Goal: Information Seeking & Learning: Check status

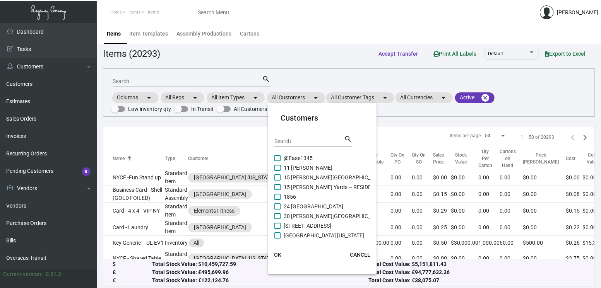
click at [289, 135] on div "Search" at bounding box center [309, 141] width 70 height 12
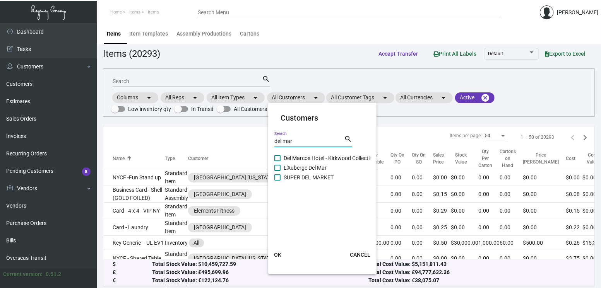
type input "del mar"
click at [300, 169] on span "L'Auberge Del Mar" at bounding box center [305, 167] width 43 height 9
click at [277, 171] on input "L'Auberge Del Mar" at bounding box center [277, 171] width 0 height 0
checkbox input "true"
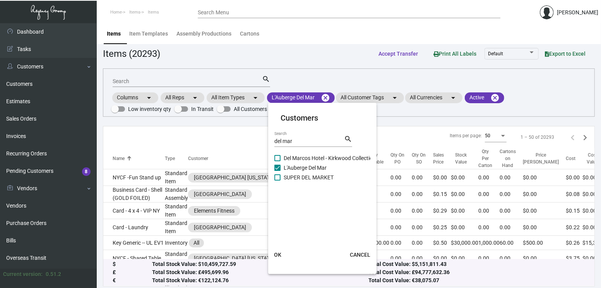
click at [278, 258] on span "OK" at bounding box center [277, 255] width 7 height 6
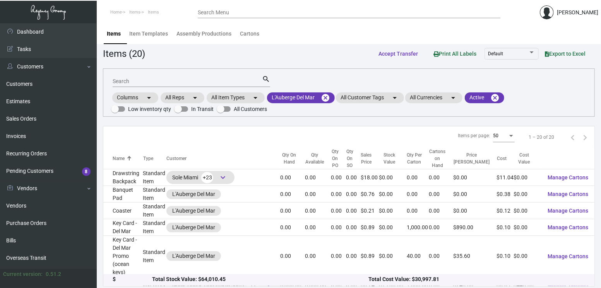
click at [145, 82] on input "Search" at bounding box center [187, 82] width 149 height 6
type input "pad"
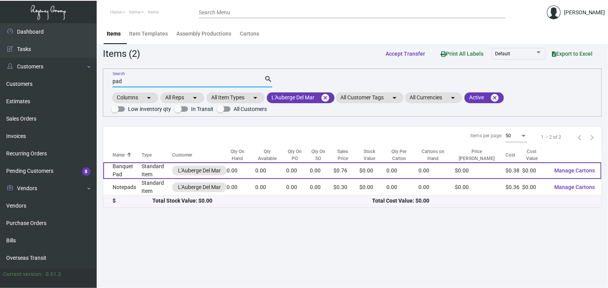
click at [155, 166] on td "Standard Item" at bounding box center [157, 171] width 31 height 17
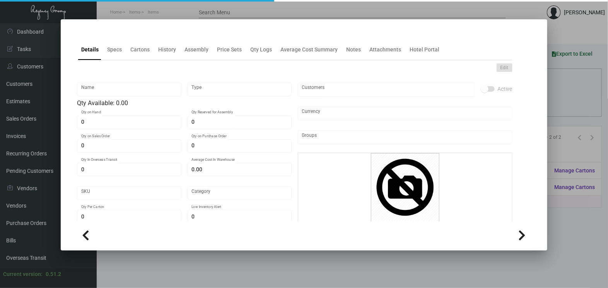
type input "Banquet Pad"
type input "Standard Item"
type input "$ 0.00"
type input "Standard"
type input "$ 0.38"
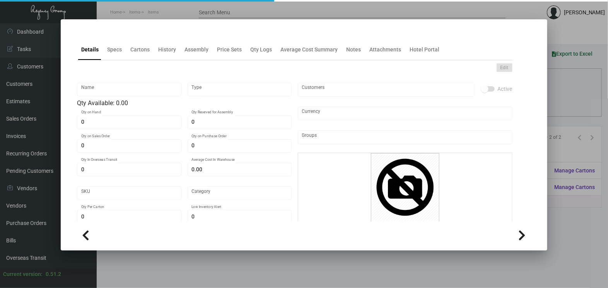
type input "$ 0.759"
checkbox input "true"
type input "United States Dollar $"
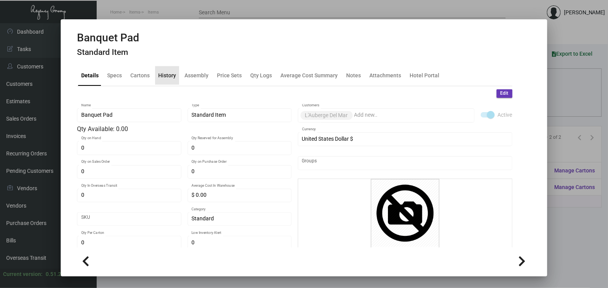
click at [175, 73] on div "History" at bounding box center [167, 75] width 18 height 8
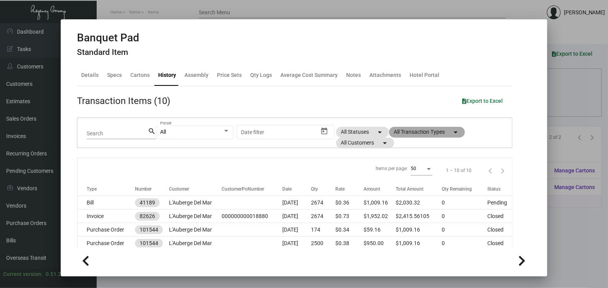
click at [404, 132] on mat-chip "All Transaction Types arrow_drop_down" at bounding box center [427, 132] width 76 height 11
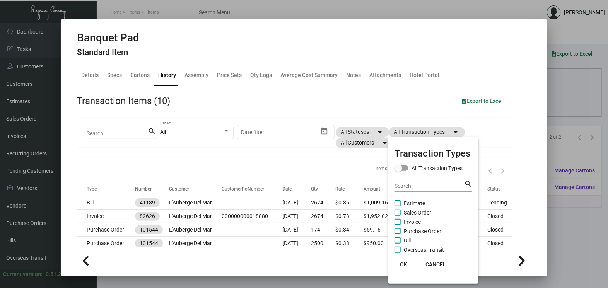
click at [427, 231] on span "Purchase Order" at bounding box center [423, 231] width 38 height 9
click at [398, 234] on input "Purchase Order" at bounding box center [397, 234] width 0 height 0
checkbox input "true"
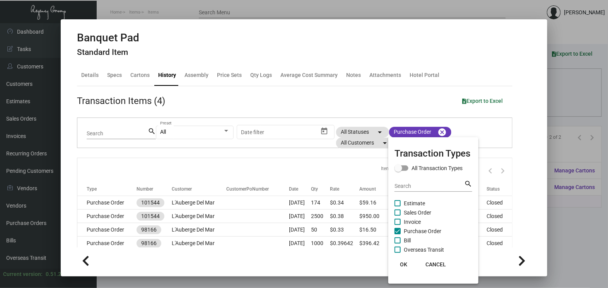
click at [401, 268] on button "OK" at bounding box center [404, 265] width 25 height 14
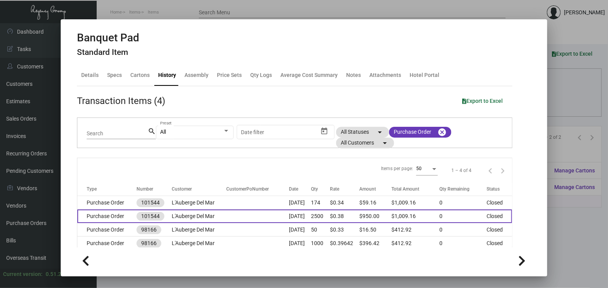
click at [226, 215] on td at bounding box center [257, 217] width 63 height 14
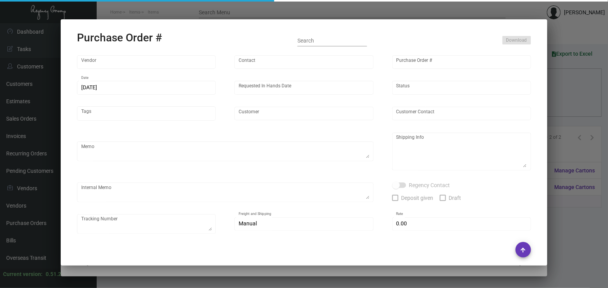
type input "Colonial Redi Record Corp."
type input "[PERSON_NAME]"
type input "101544"
type input "[DATE]"
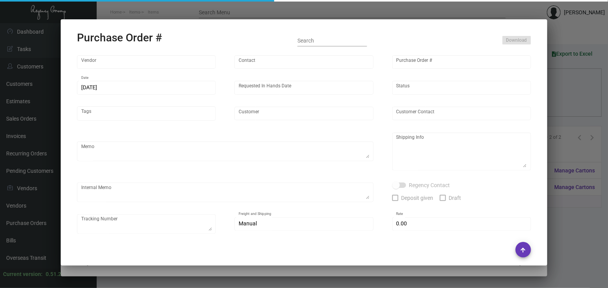
type input "L'Auberge Del Mar"
type input "Receiving Department"
type textarea "***ANY PRICE DISCREPANCY MUST BE CALLED OUT PRIOR TO PROCEEDING WITH THIS ORDER…"
type textarea "L'Auberge Del Mar - Receiving Department [STREET_ADDRESS]"
type textarea "10.23 - [PERSON_NAME] requested ETA, pending Vendor response."
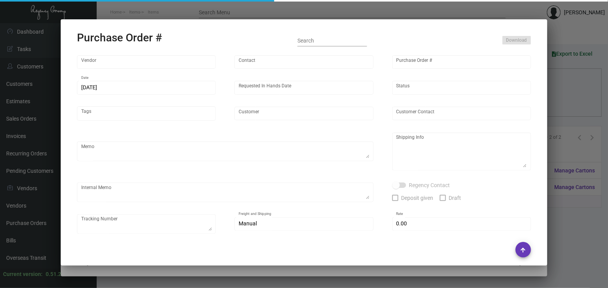
type input "$ 0.00"
type input "United States Dollar $"
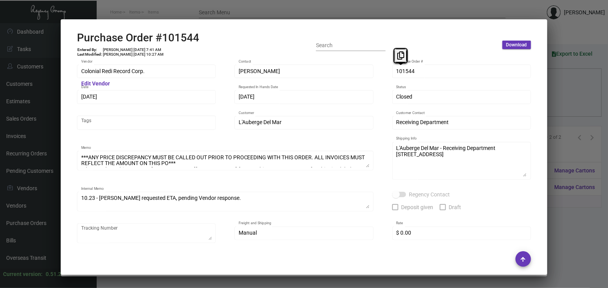
drag, startPoint x: 405, startPoint y: 73, endPoint x: 390, endPoint y: 52, distance: 25.6
click at [402, 60] on button at bounding box center [401, 56] width 13 height 14
drag, startPoint x: 89, startPoint y: 96, endPoint x: 92, endPoint y: 86, distance: 11.0
click at [92, 86] on button at bounding box center [95, 81] width 13 height 14
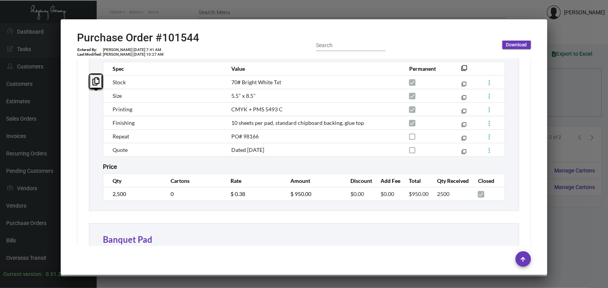
scroll to position [516, 0]
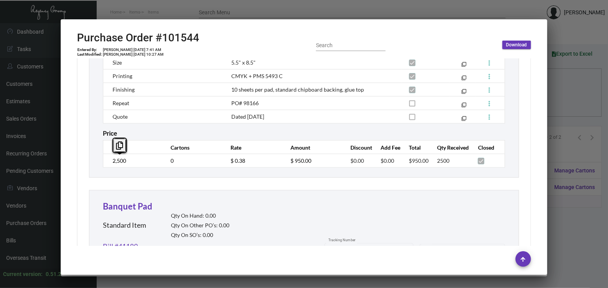
click at [108, 167] on td "2,500" at bounding box center [133, 161] width 60 height 14
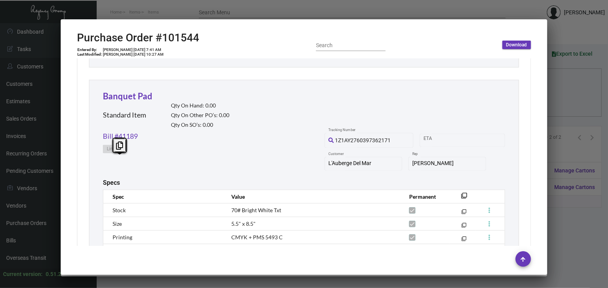
scroll to position [565, 0]
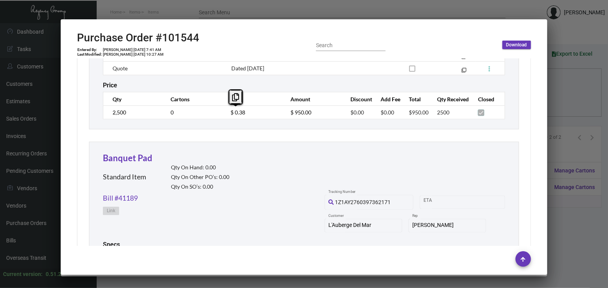
click at [224, 115] on td "$ 0.38" at bounding box center [253, 113] width 60 height 14
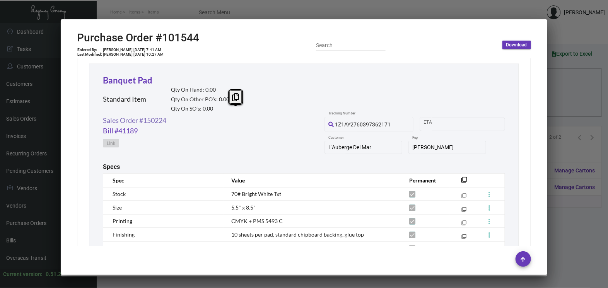
click at [163, 121] on link "Sales Order #150224" at bounding box center [134, 120] width 63 height 10
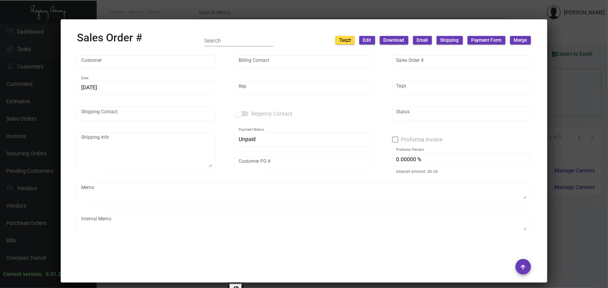
type input "L'Auberge Del Mar"
type input "[PERSON_NAME]"
type input "150224"
type input "[DATE]"
type input "[PERSON_NAME]"
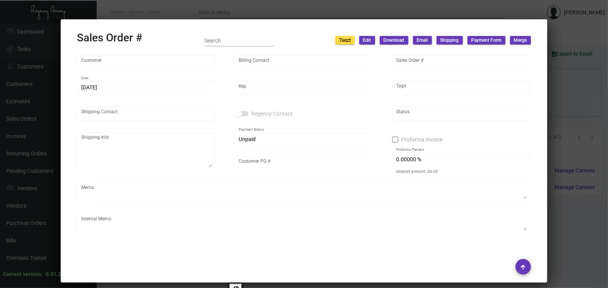
type input "Receiving Department"
type textarea "L'Auberge Del Mar - Receiving Department [STREET_ADDRESS]"
type input "000000000018880"
type textarea "[DATE] Shipped from Colonial by UPS Ground Cost $241.78"
type input "United States Dollar $"
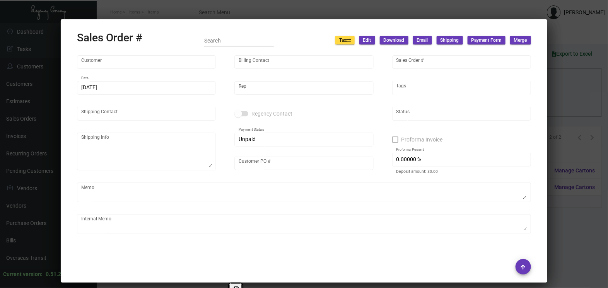
type input "$ 289.80"
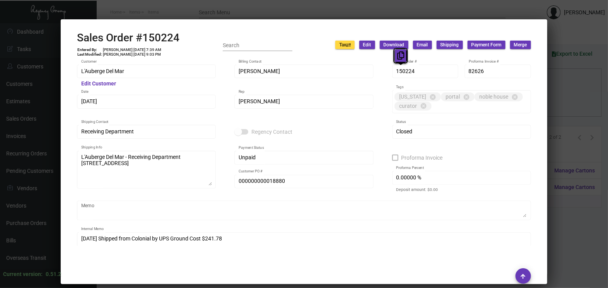
drag, startPoint x: 406, startPoint y: 70, endPoint x: 399, endPoint y: 55, distance: 17.7
click at [399, 55] on icon at bounding box center [400, 55] width 7 height 8
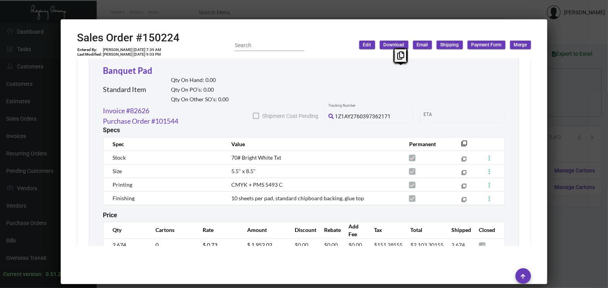
scroll to position [468, 0]
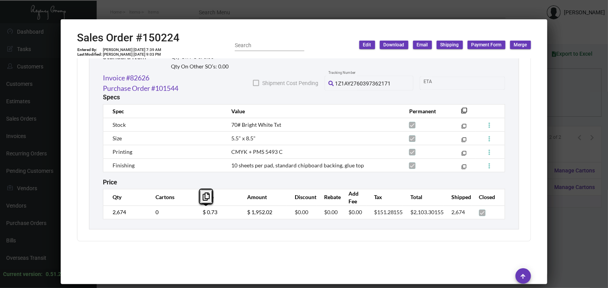
click at [195, 217] on td "$ 0.73" at bounding box center [217, 213] width 44 height 14
